Goal: Check status: Check status

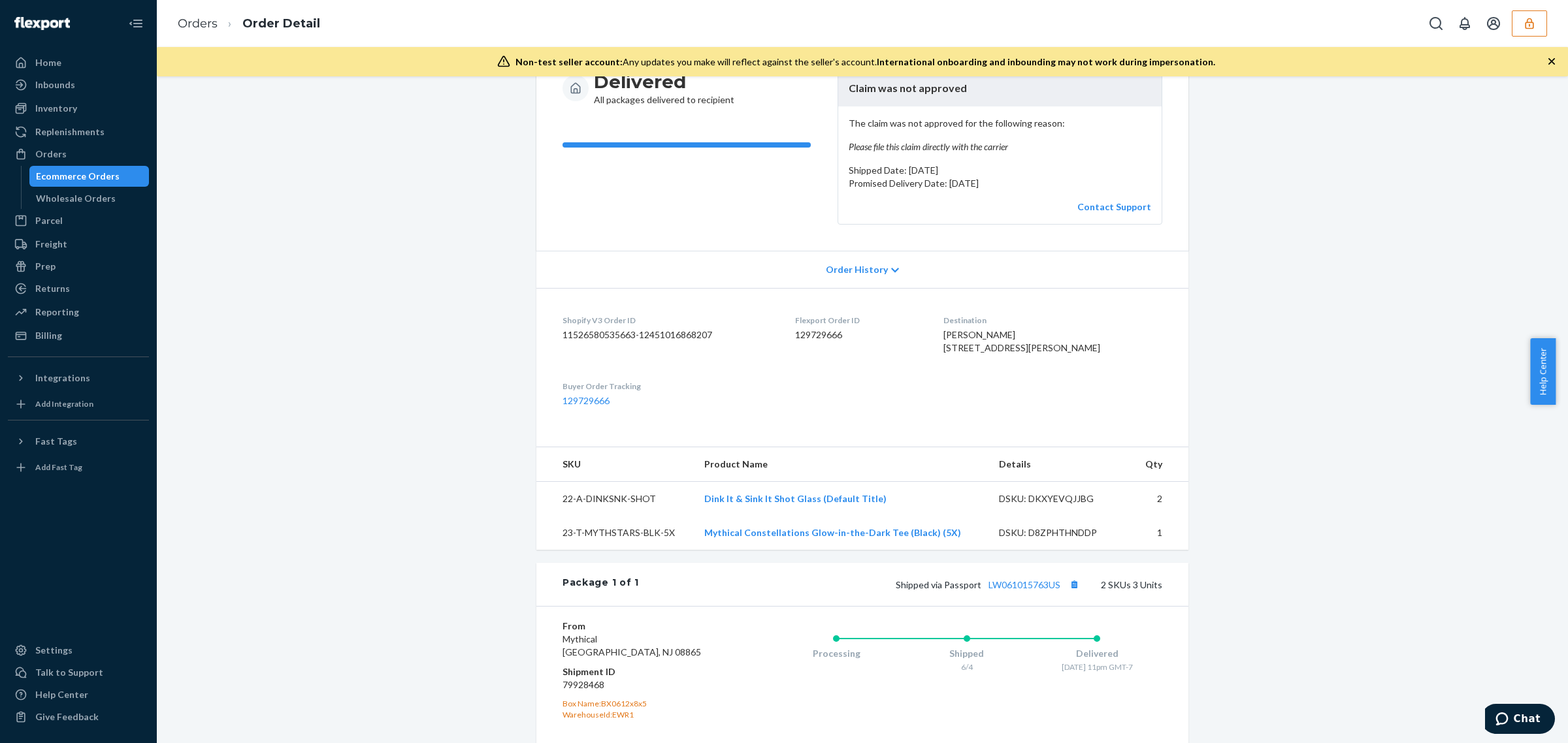
scroll to position [148, 0]
click at [1072, 590] on button "Copy tracking number" at bounding box center [1074, 582] width 17 height 17
click at [1034, 588] on link "LW061015763US" at bounding box center [1025, 582] width 72 height 11
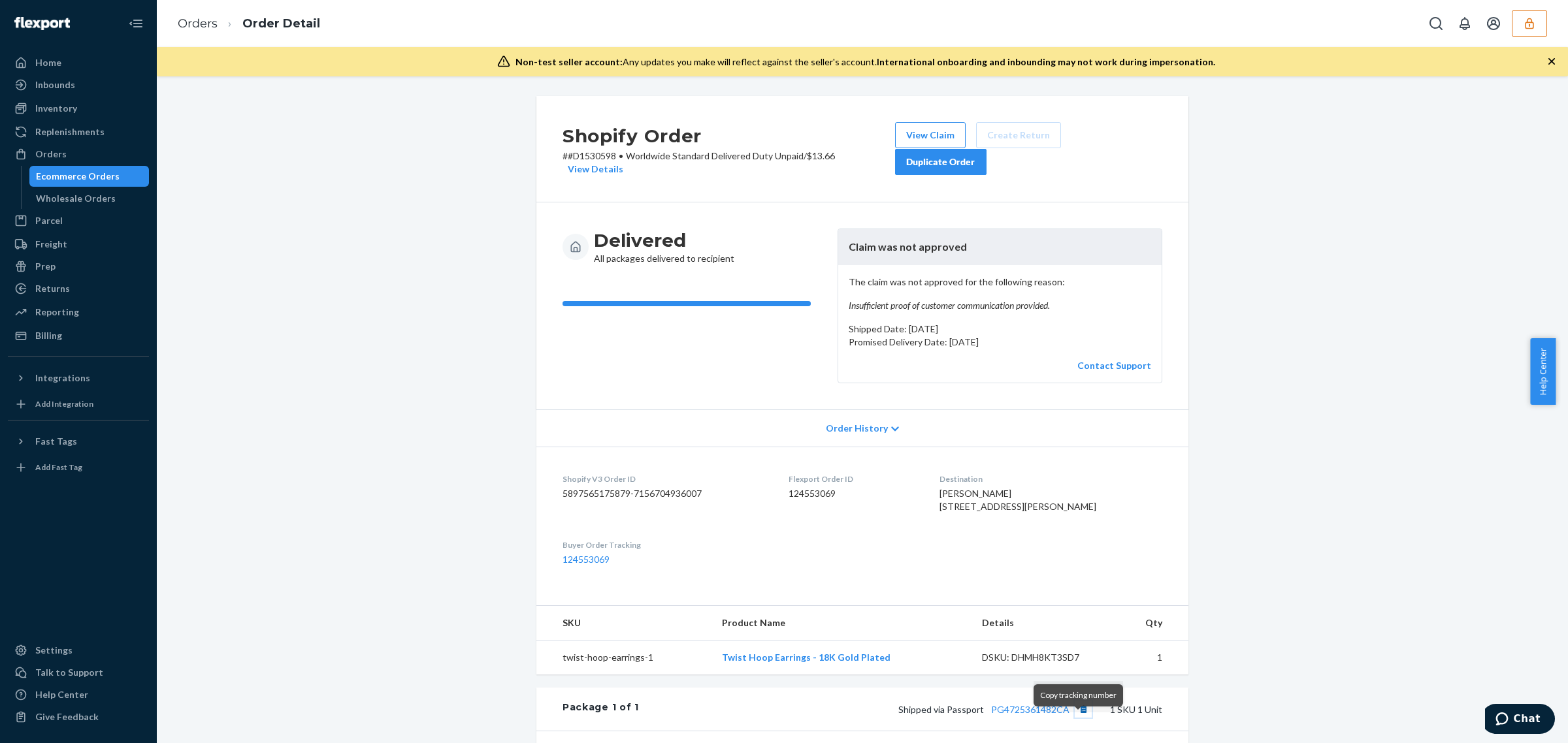
click at [1074, 717] on button "Copy tracking number" at bounding box center [1083, 709] width 17 height 17
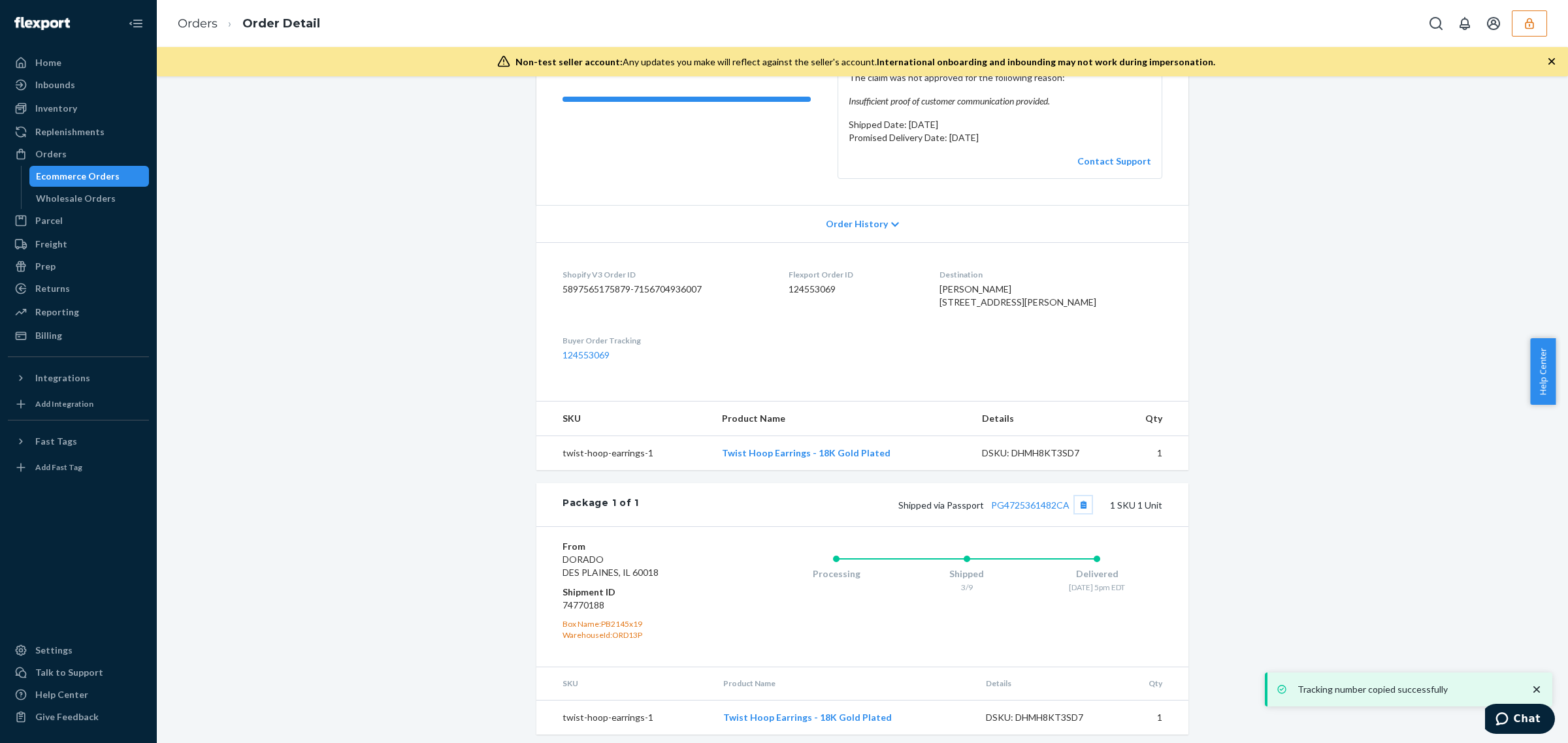
scroll to position [210, 0]
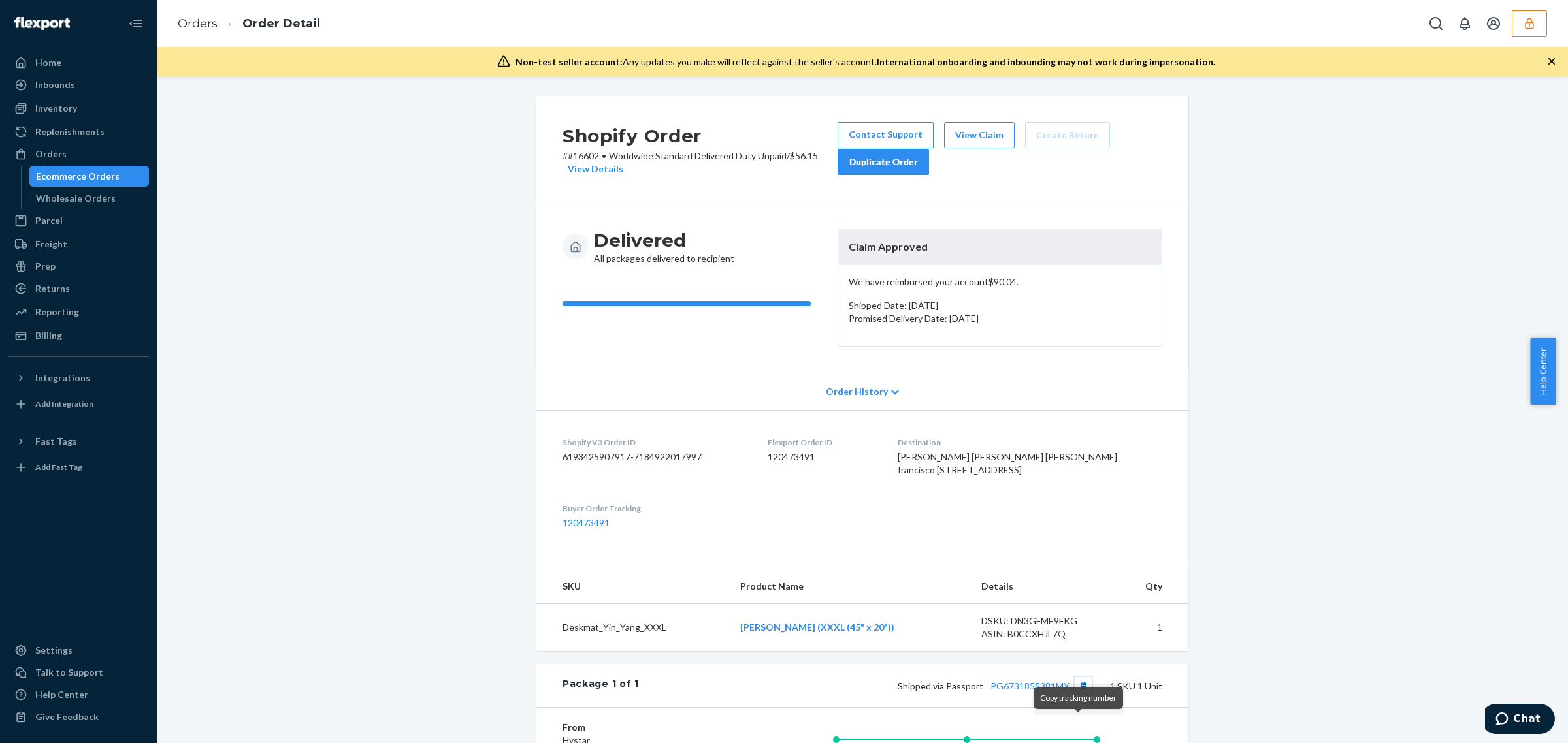
click at [1076, 694] on button "Copy tracking number" at bounding box center [1083, 685] width 17 height 17
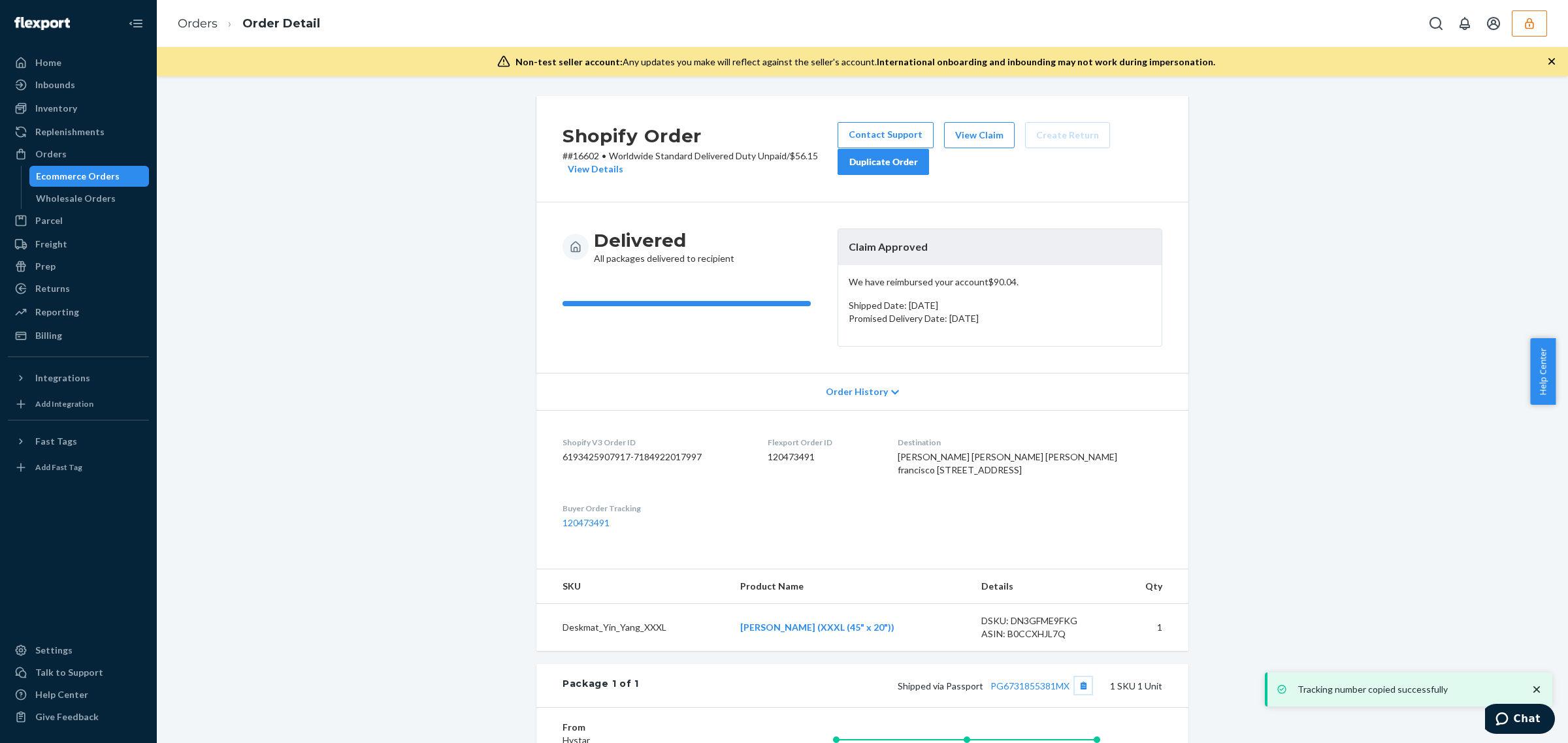
scroll to position [122, 0]
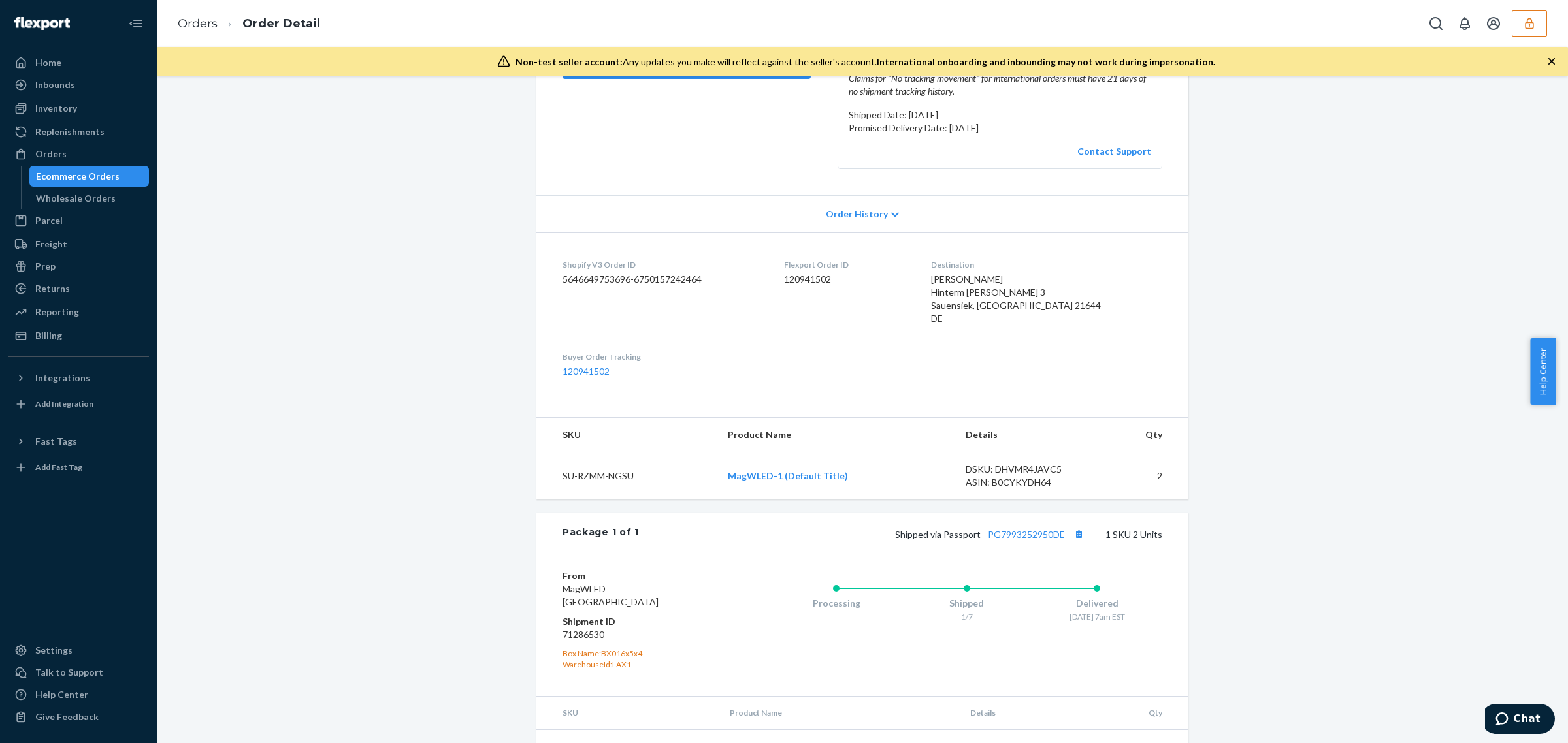
scroll to position [217, 0]
click at [1078, 537] on button "Copy tracking number" at bounding box center [1078, 531] width 17 height 17
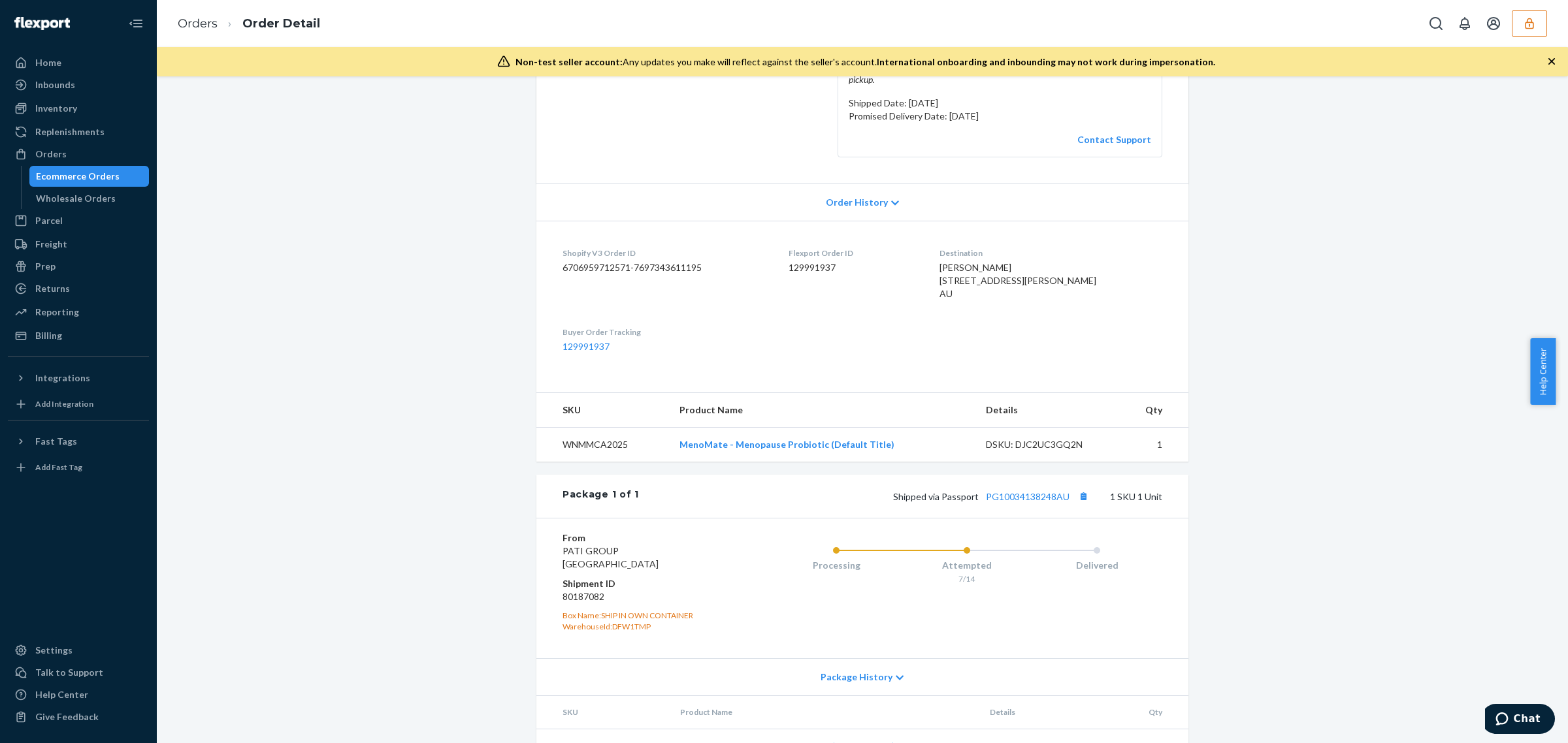
scroll to position [273, 0]
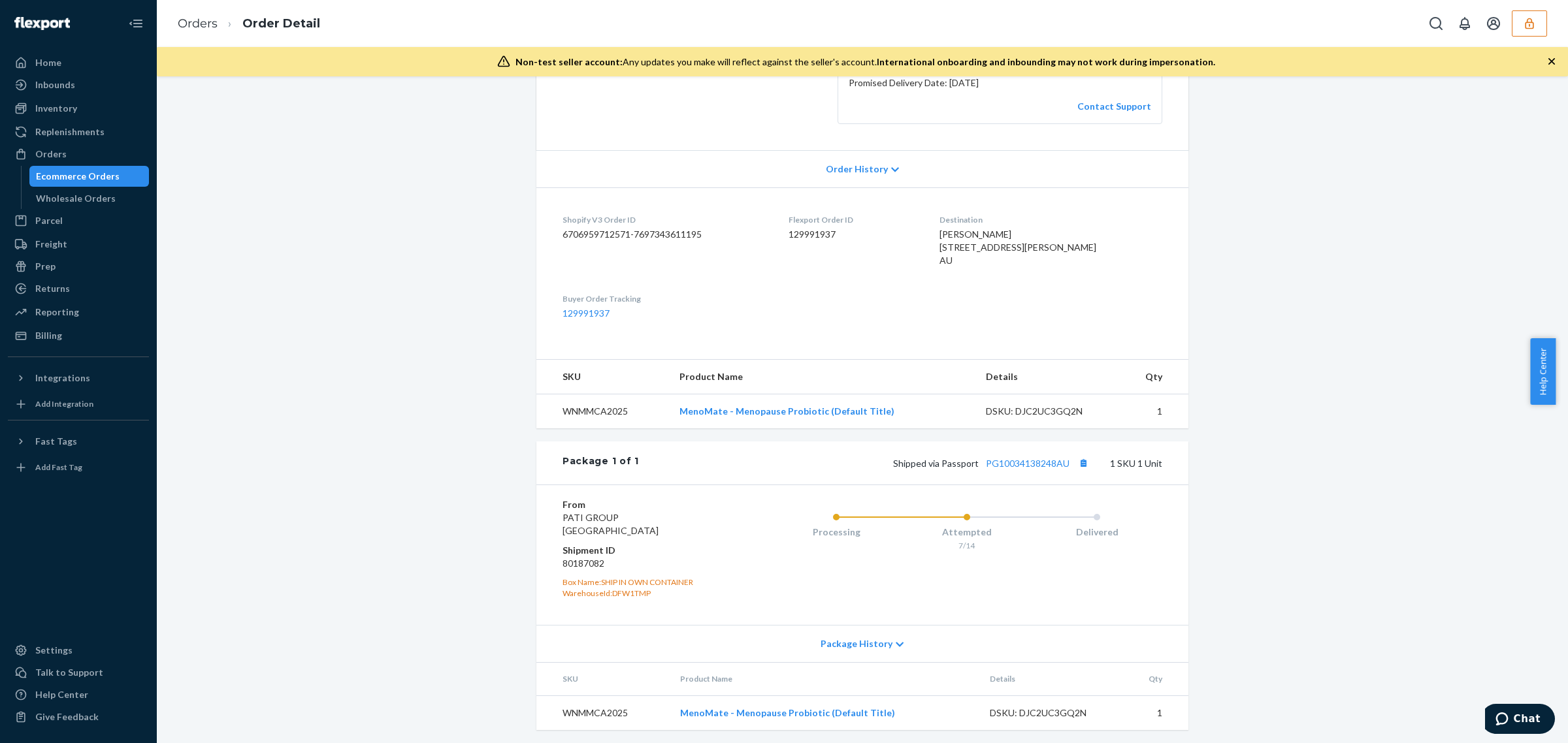
drag, startPoint x: 1567, startPoint y: 377, endPoint x: 1567, endPoint y: 552, distance: 175.0
click at [1555, 552] on body "Home Inbounds Shipping Plans Problems Inventory Products Replenishments Orders …" at bounding box center [784, 372] width 1568 height 743
click at [1303, 531] on div "Shopify Order # #WN132393 • Worldwide Standard Delivered Duty Unpaid / $13.54 V…" at bounding box center [862, 282] width 1392 height 922
click at [1023, 464] on link "PG10034138248AU" at bounding box center [1028, 461] width 84 height 11
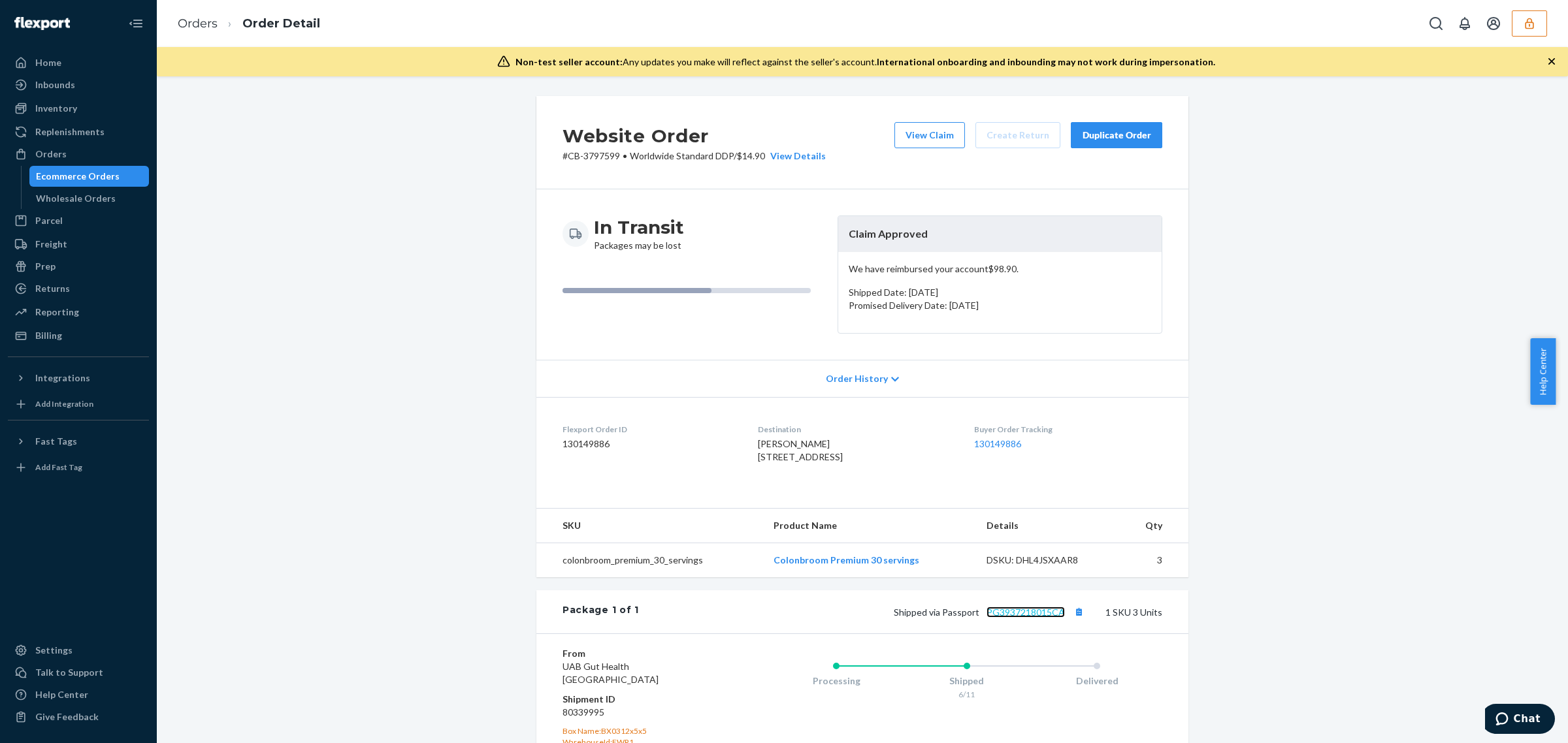
click at [1027, 618] on link "PG3937218015CA" at bounding box center [1026, 612] width 79 height 11
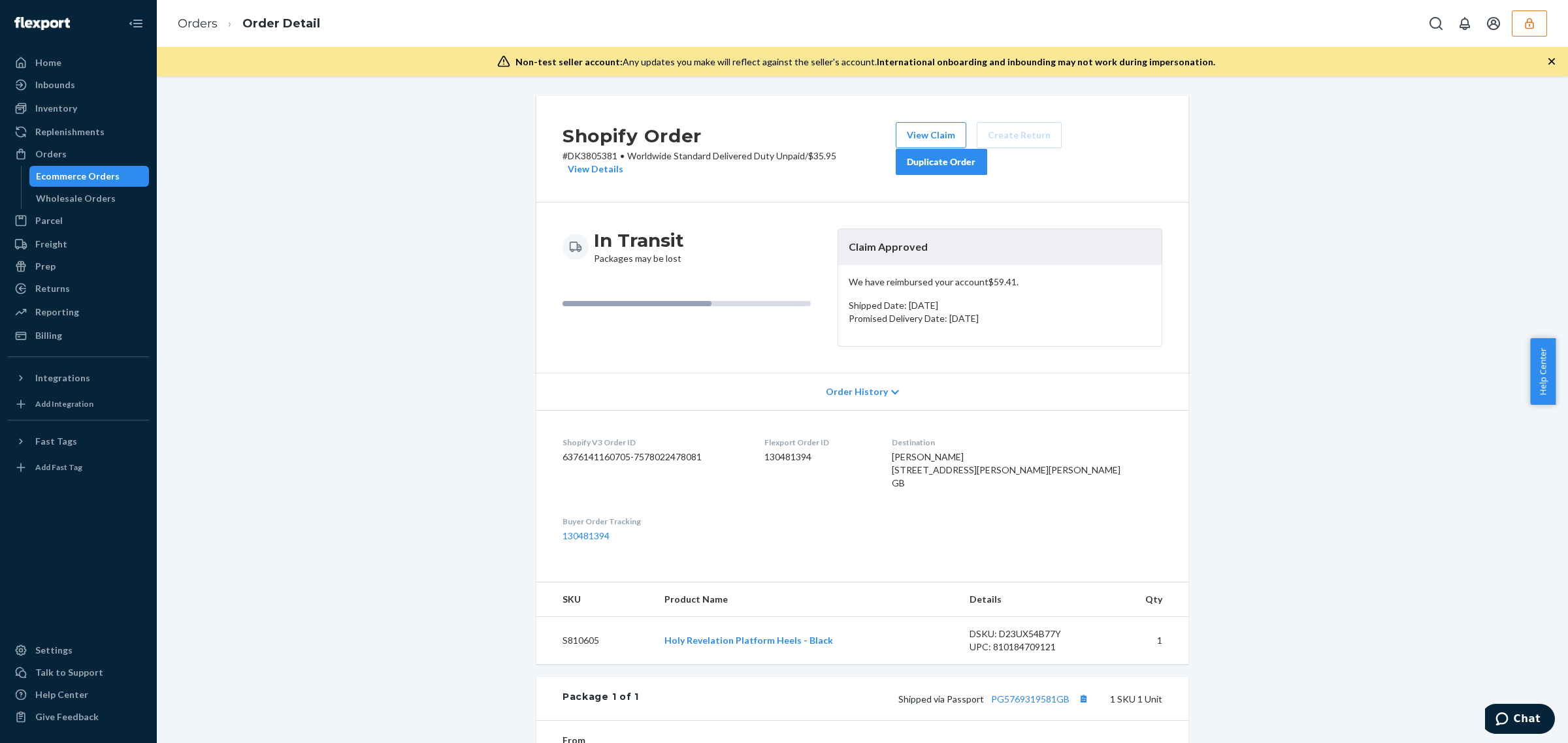
scroll to position [181, 0]
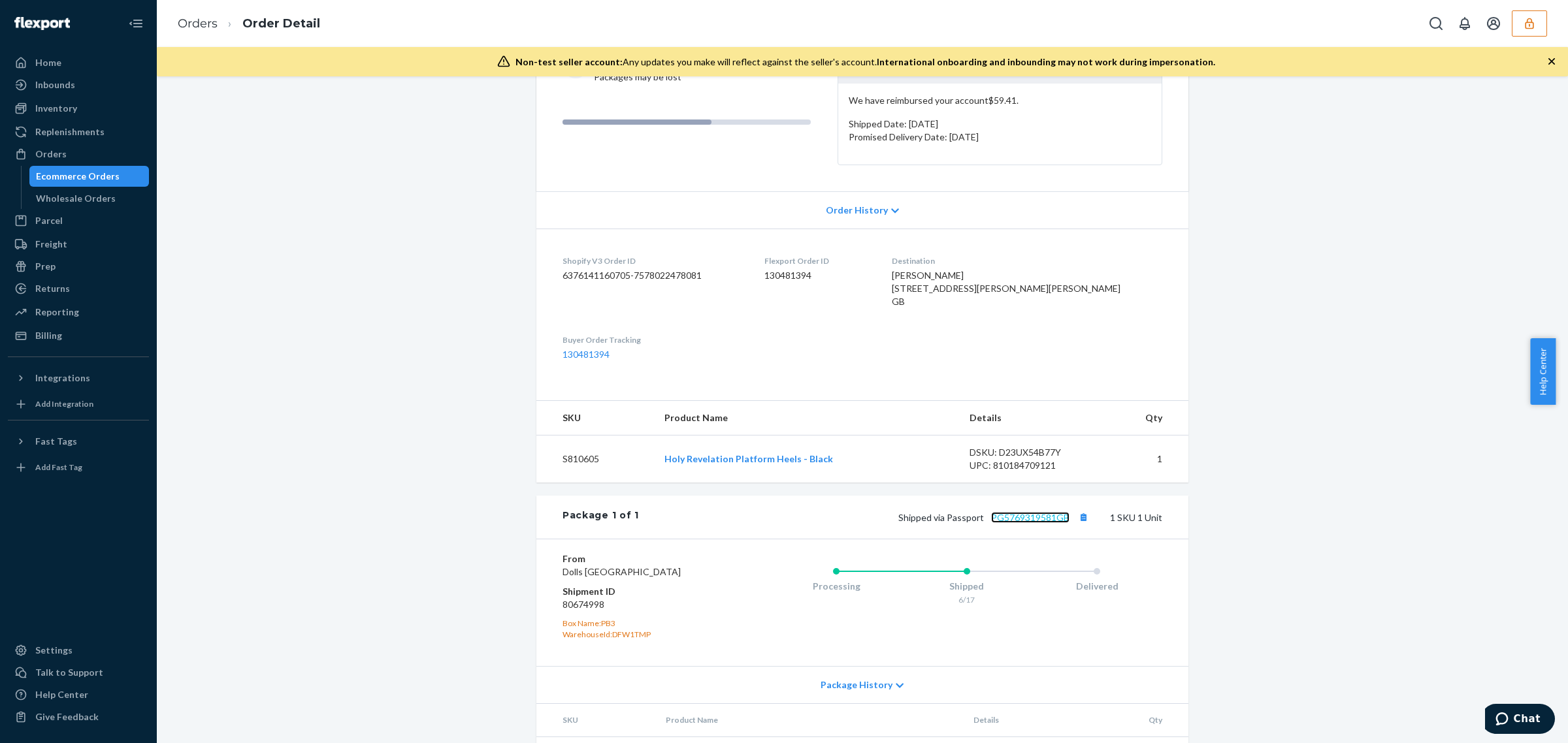
click at [1025, 523] on link "PG5769319581GB" at bounding box center [1030, 517] width 79 height 11
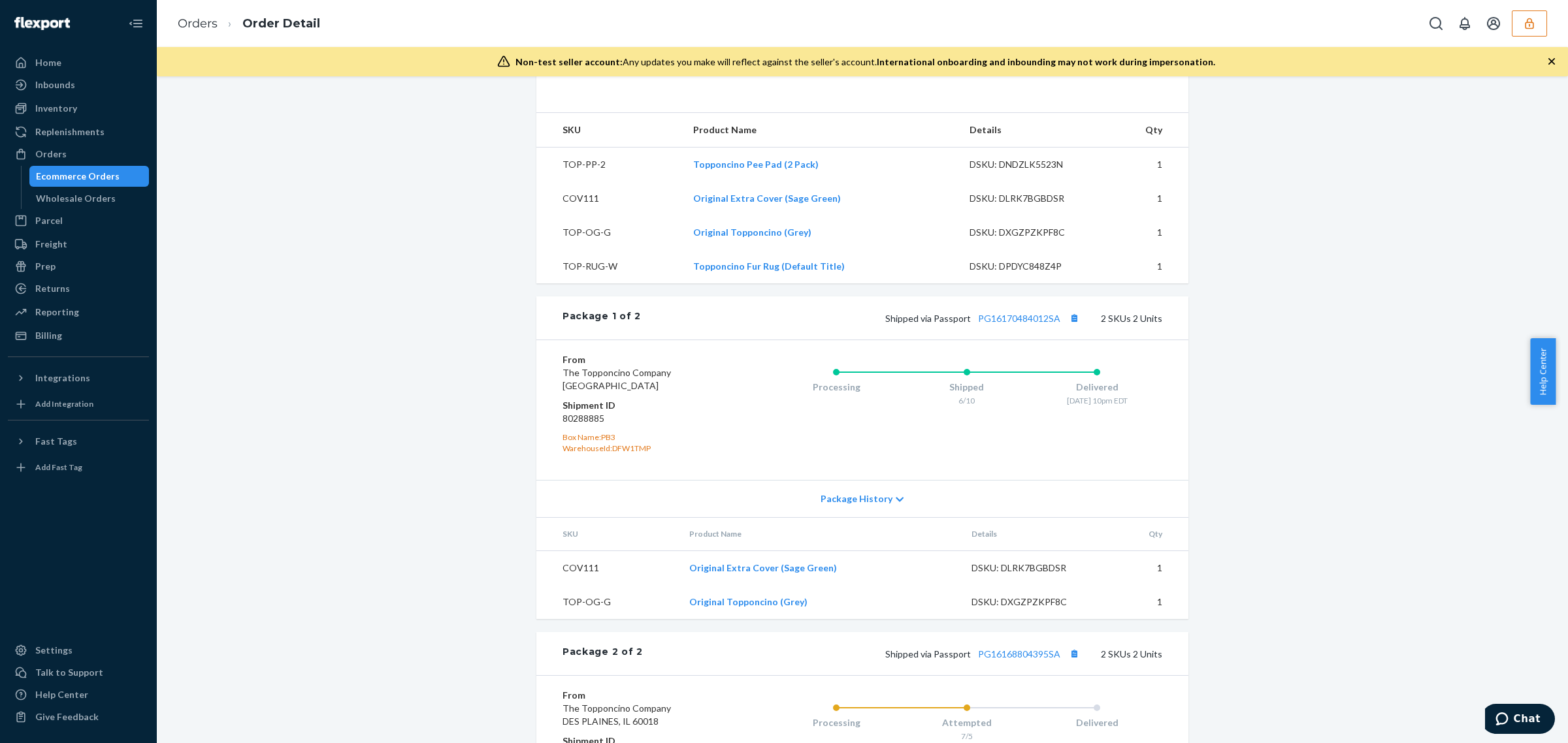
scroll to position [761, 0]
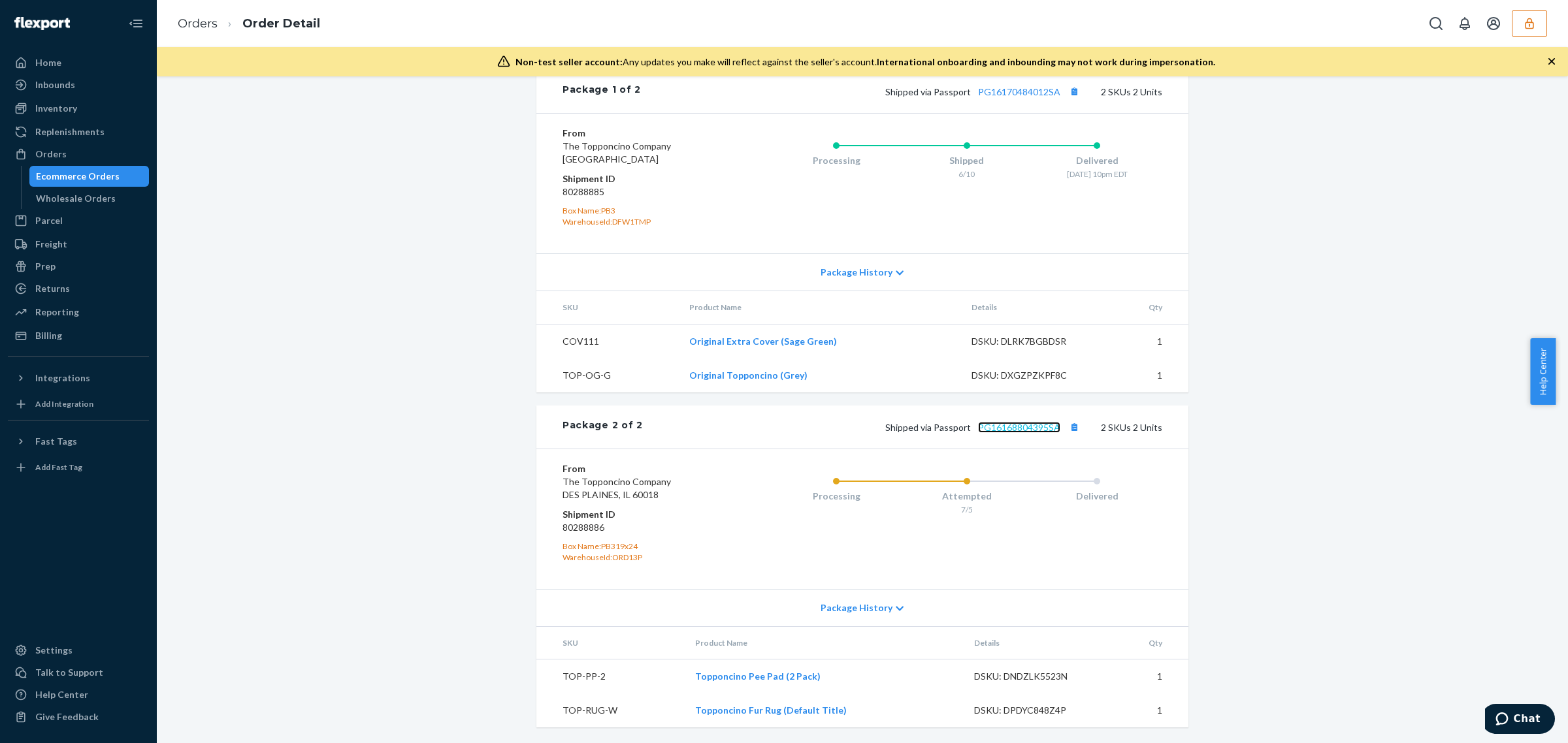
click at [1002, 423] on link "PG16168804395SA" at bounding box center [1019, 427] width 83 height 11
click at [1038, 94] on link "PG16170484012SA" at bounding box center [1019, 92] width 83 height 11
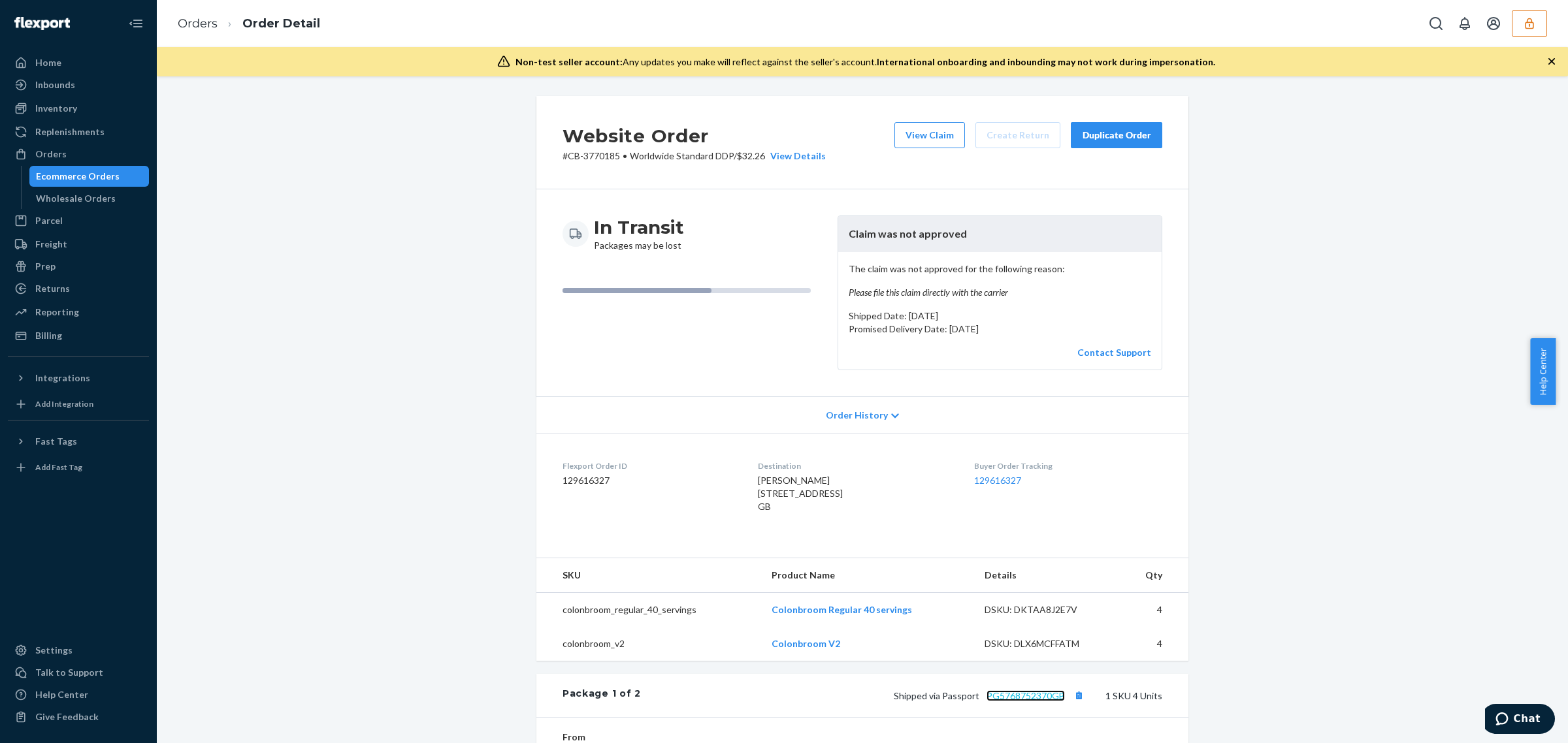
click at [1026, 701] on link "PG5768752370GB" at bounding box center [1026, 695] width 79 height 11
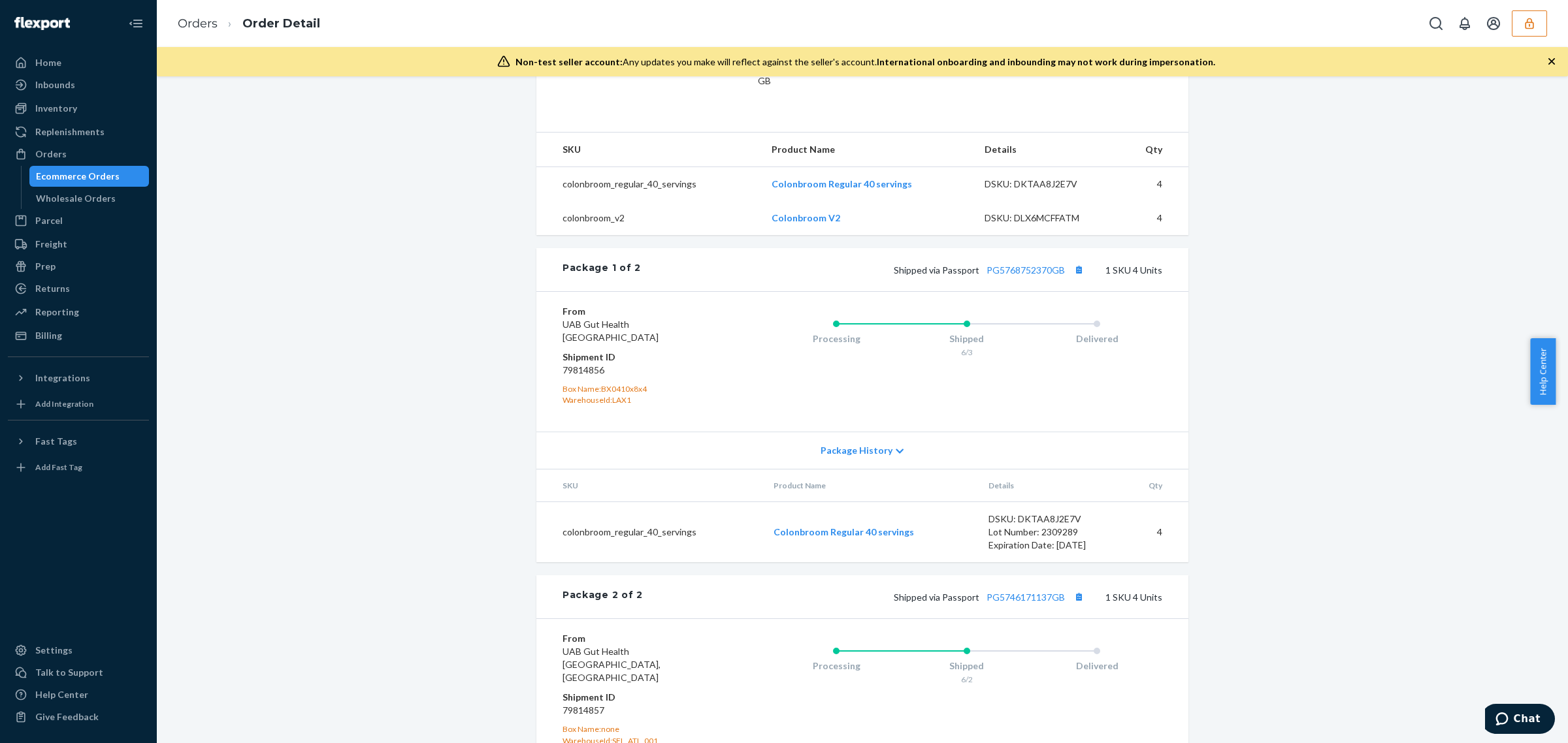
scroll to position [438, 0]
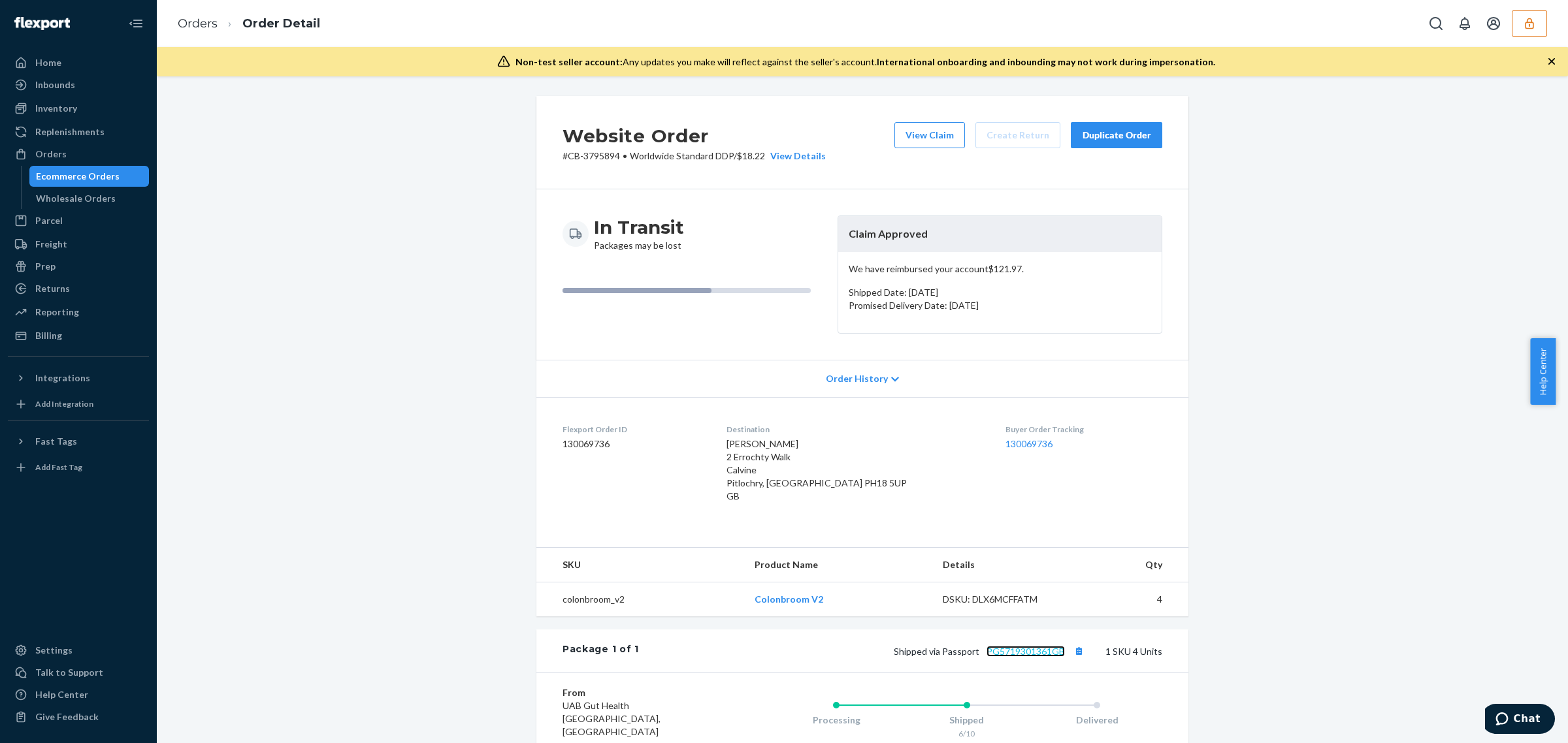
click at [1015, 654] on link "PG5719301361GB" at bounding box center [1026, 651] width 79 height 11
click at [853, 482] on span "Alan Dreghorn 2 Errochty Walk Calvine Pitlochry, Perth & Kinross PH18 5UP GB" at bounding box center [816, 470] width 180 height 64
copy span "PH18"
click at [885, 493] on div "Alan Dreghorn 2 Errochty Walk Calvine Pitlochry, Perth & Kinross PH18 5UP GB" at bounding box center [855, 470] width 259 height 66
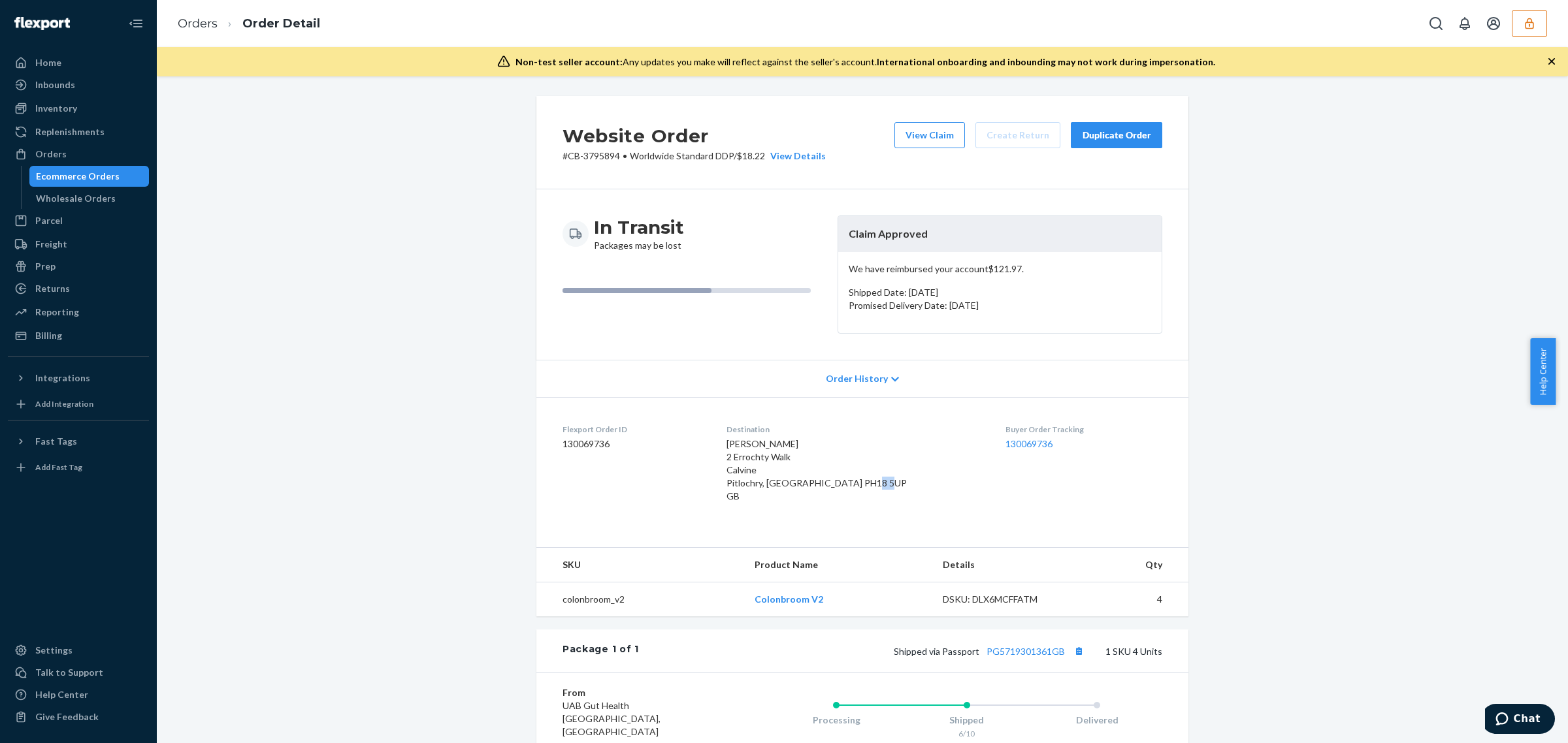
drag, startPoint x: 880, startPoint y: 484, endPoint x: 861, endPoint y: 481, distance: 19.2
click at [861, 481] on div "Alan Dreghorn 2 Errochty Walk Calvine Pitlochry, Perth & Kinross PH18 5UP GB" at bounding box center [855, 470] width 259 height 66
copy span "5UP"
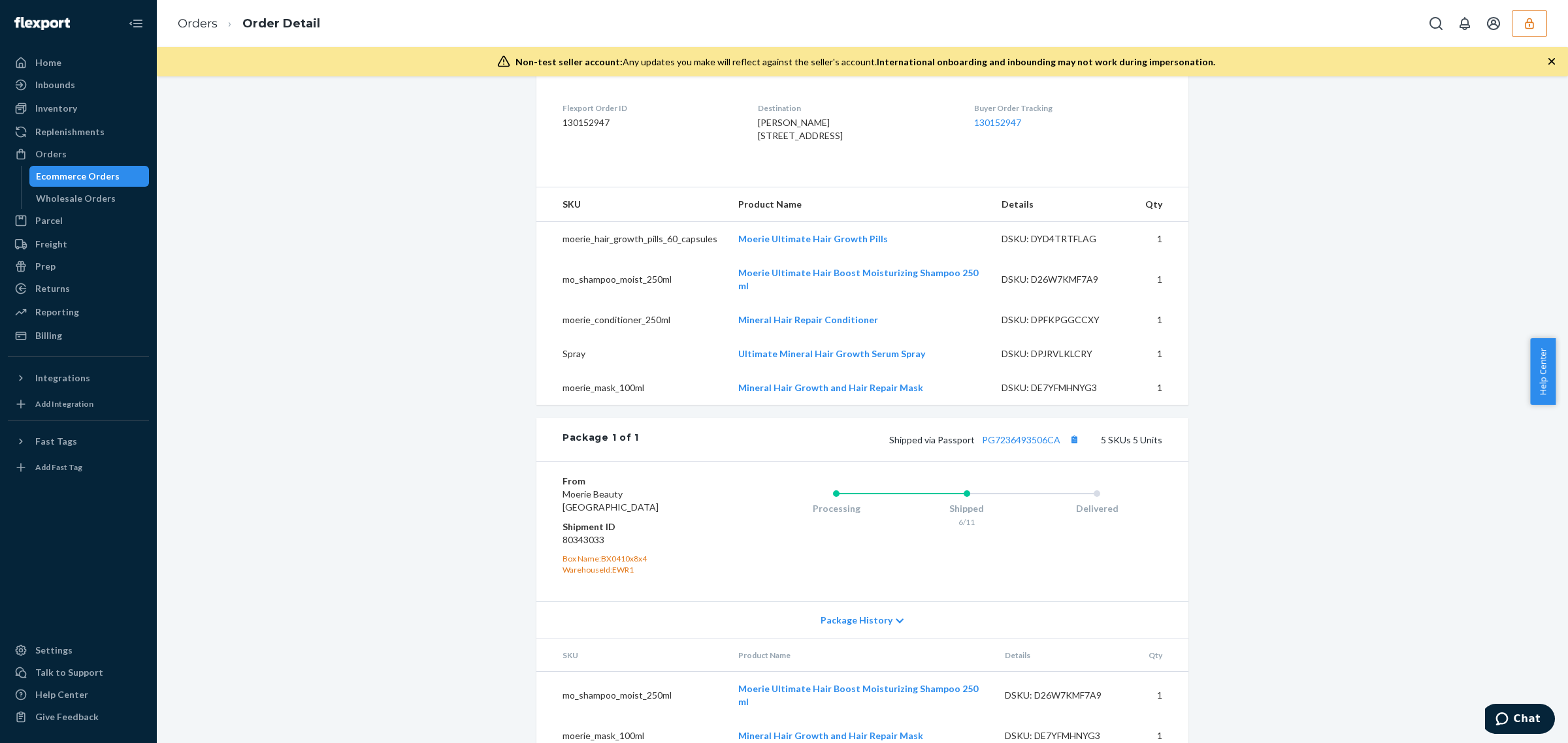
scroll to position [331, 0]
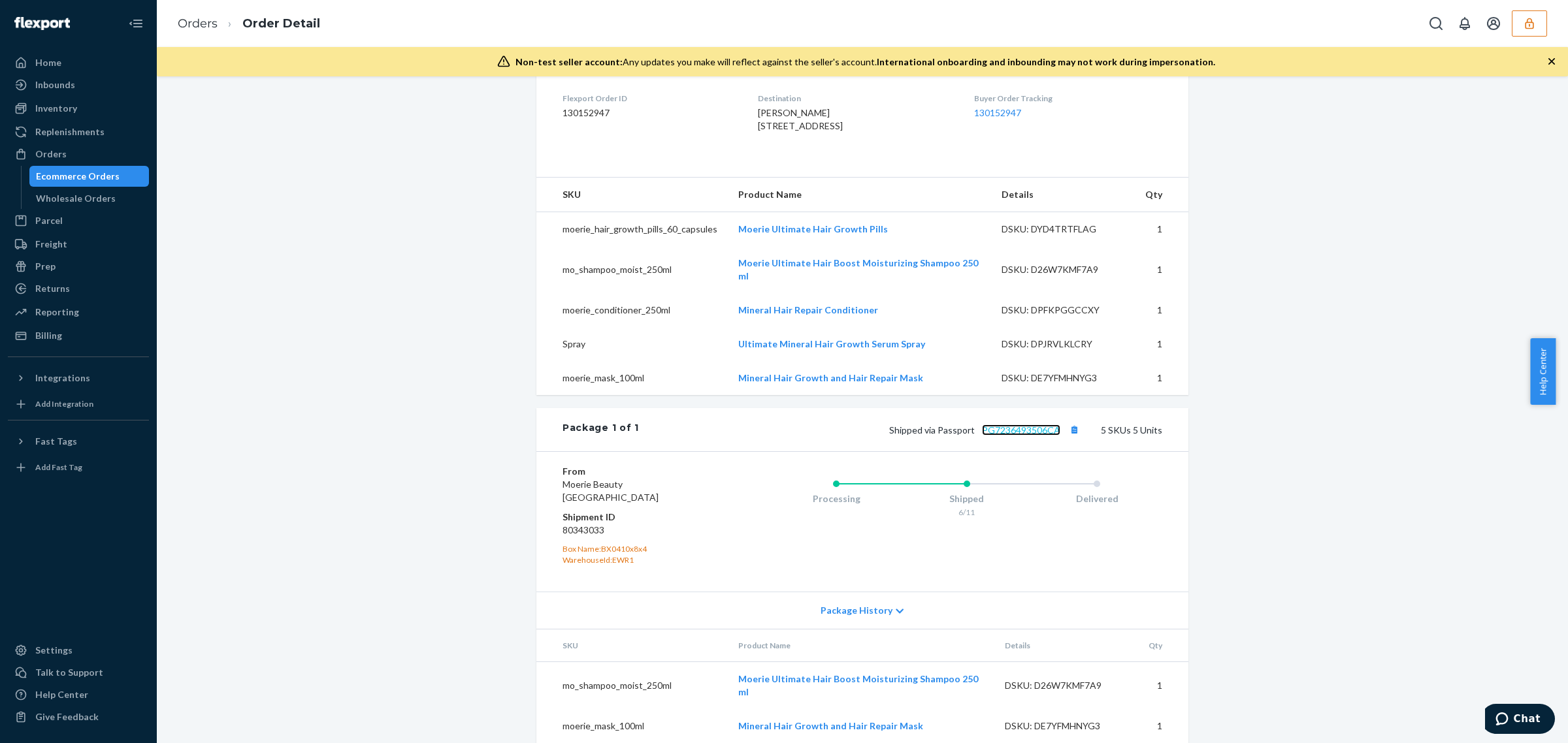
click at [1023, 436] on link "PG7236493506CA" at bounding box center [1021, 430] width 79 height 11
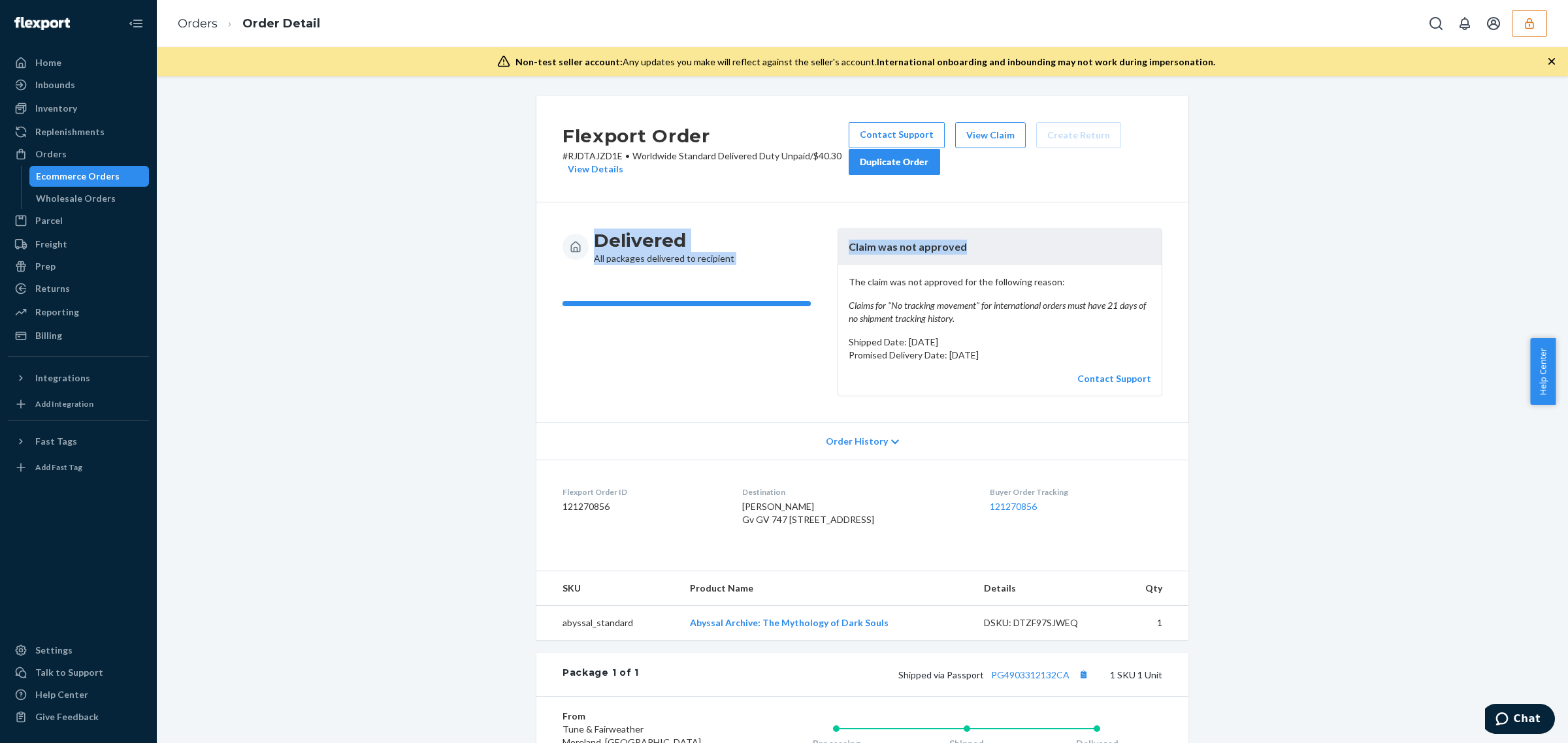
drag, startPoint x: 1555, startPoint y: 187, endPoint x: 1557, endPoint y: 226, distance: 39.1
click at [1557, 226] on div "Flexport Order # RJDTAJZD1E • Worldwide Standard Delivered Duty Unpaid / $40.30…" at bounding box center [862, 410] width 1411 height 666
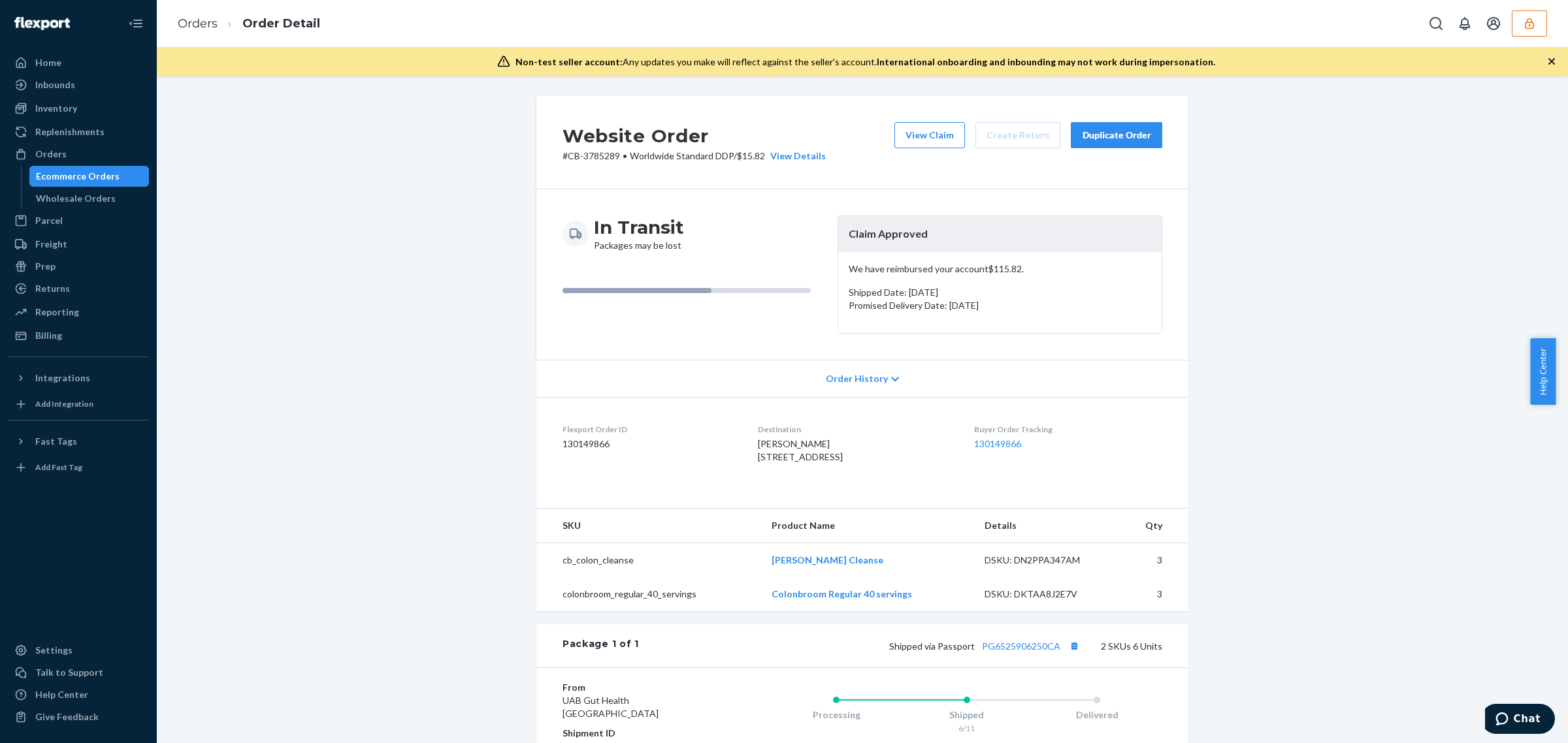
drag, startPoint x: 1546, startPoint y: 302, endPoint x: 1554, endPoint y: 490, distance: 188.2
click at [1555, 490] on div "Website Order # CB-3785289 • Worldwide Standard DDP / $15.82 View Details View …" at bounding box center [862, 410] width 1411 height 666
click at [989, 652] on link "PG6525906250CA" at bounding box center [1021, 646] width 79 height 11
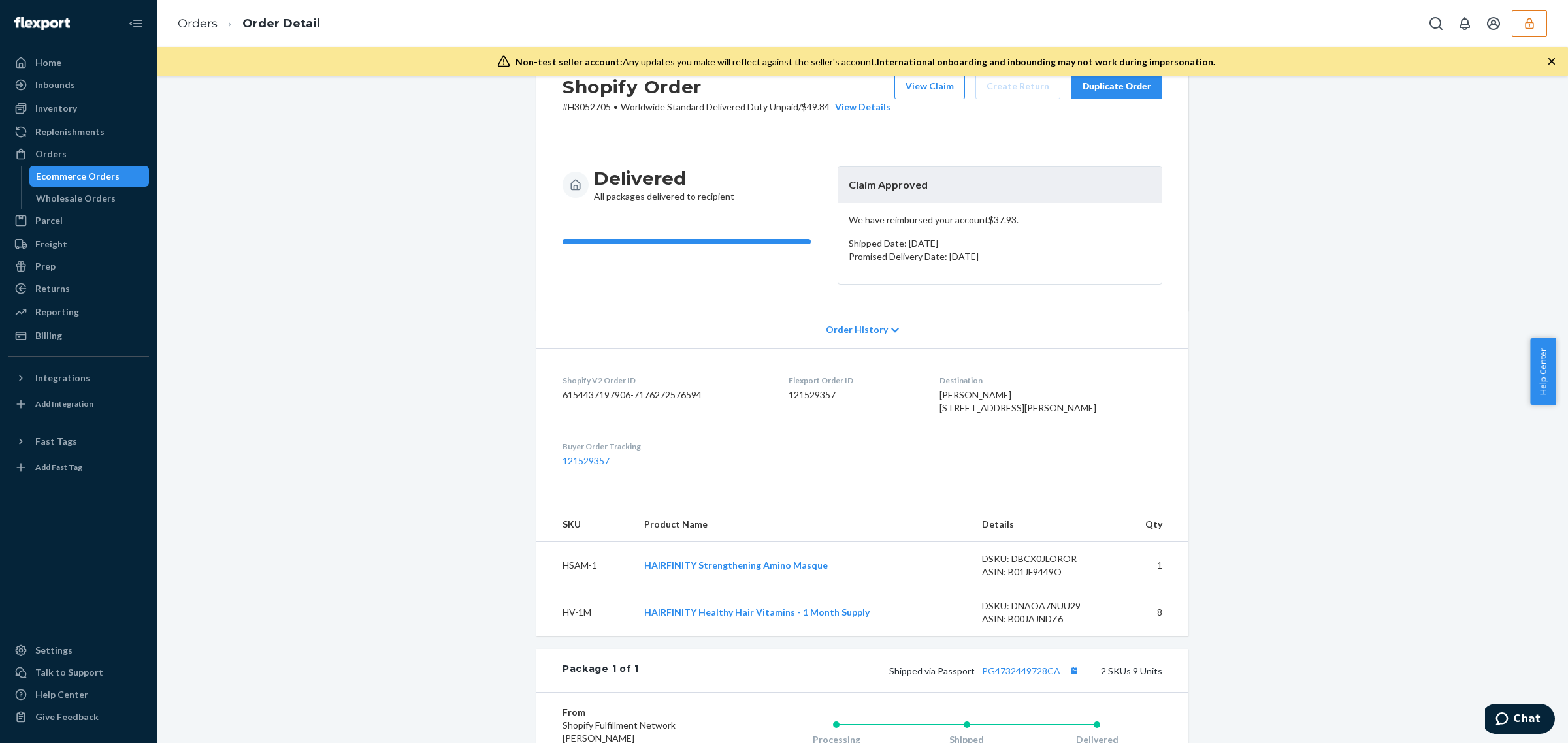
scroll to position [40, 0]
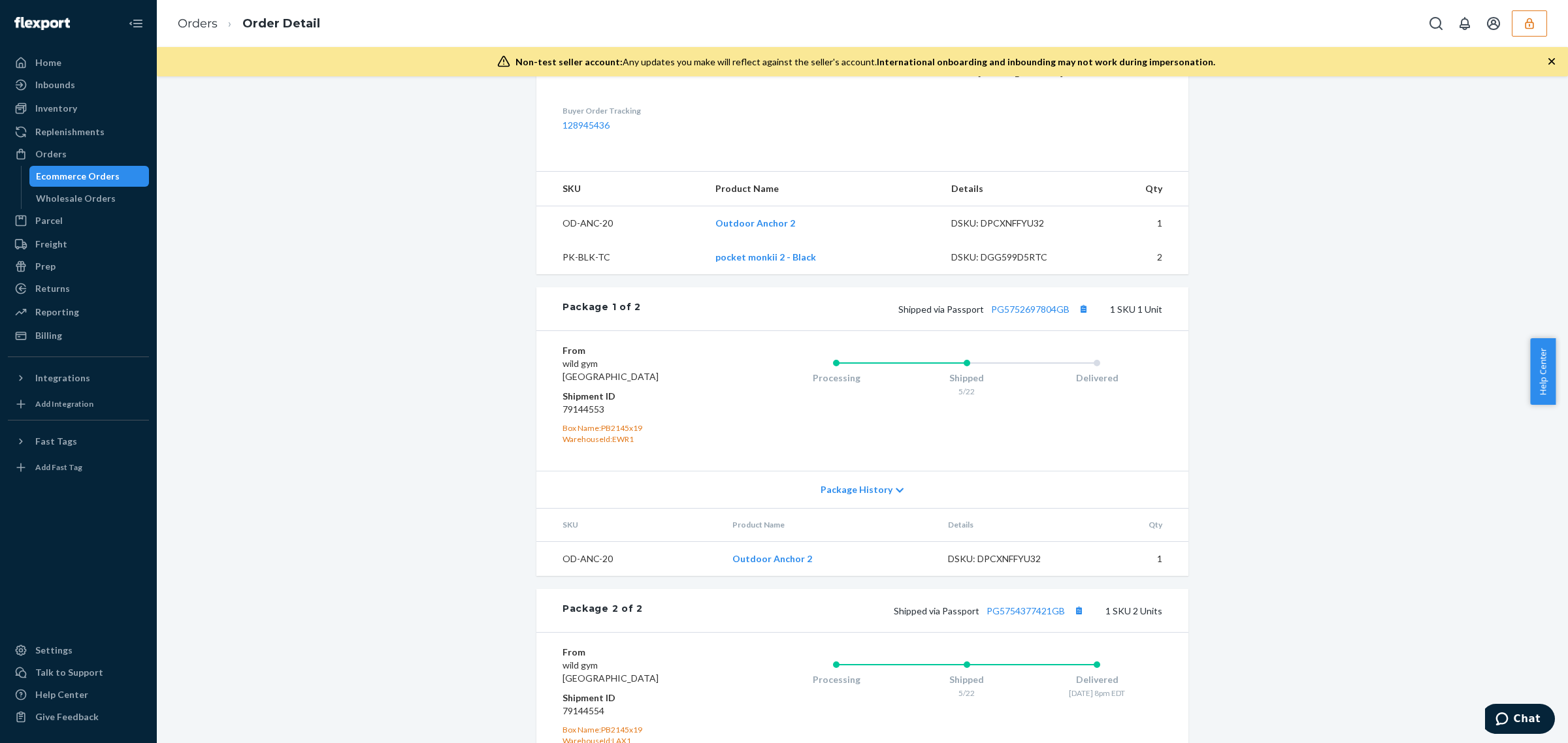
scroll to position [425, 0]
click at [1026, 311] on link "PG5752697804GB" at bounding box center [1030, 305] width 79 height 11
